Goal: Information Seeking & Learning: Learn about a topic

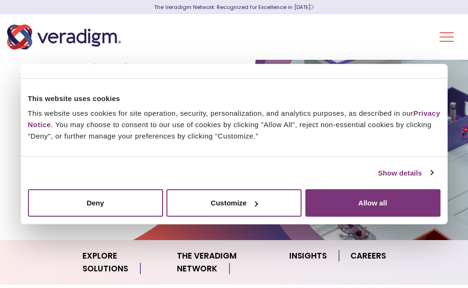
scroll to position [71, 0]
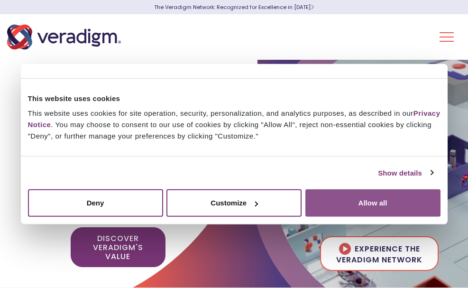
click at [373, 199] on button "Allow all" at bounding box center [373, 203] width 135 height 28
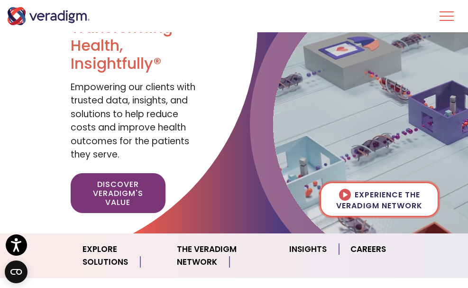
scroll to position [47, 0]
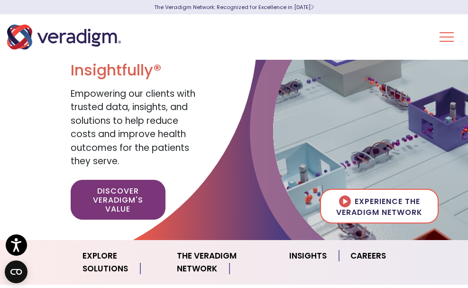
click at [183, 80] on h1 "Transforming Health, Insightfully®" at bounding box center [135, 52] width 128 height 55
click at [151, 141] on span "Empowering our clients with trusted data, insights, and solutions to help reduc…" at bounding box center [133, 127] width 125 height 81
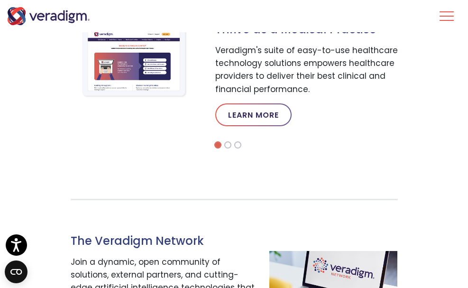
scroll to position [285, 0]
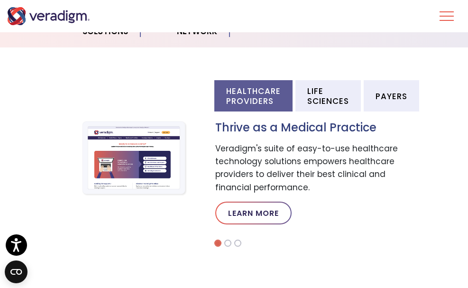
click at [0, 0] on link "Healthcare Providers" at bounding box center [0, 0] width 0 height 0
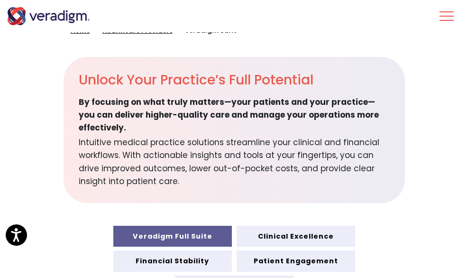
scroll to position [285, 0]
